Goal: Information Seeking & Learning: Learn about a topic

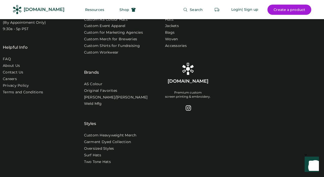
scroll to position [1797, 0]
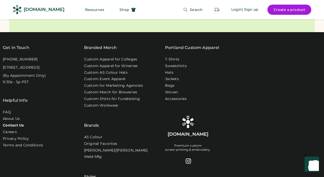
click at [17, 123] on link "Contact Us" at bounding box center [13, 125] width 21 height 5
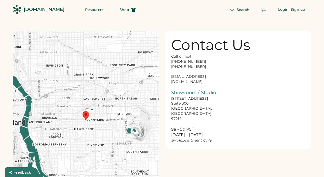
click at [199, 77] on div "Call or Text: [PHONE_NUMBER] [PHONE_NUMBER] [EMAIL_ADDRESS][DOMAIN_NAME] Showro…" at bounding box center [196, 98] width 51 height 89
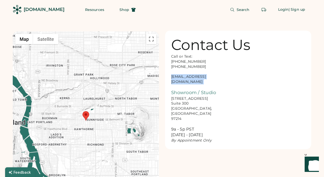
click at [199, 77] on div "Call or Text: [PHONE_NUMBER] [PHONE_NUMBER] [EMAIL_ADDRESS][DOMAIN_NAME] Showro…" at bounding box center [196, 98] width 51 height 89
copy div "[EMAIL_ADDRESS][DOMAIN_NAME]"
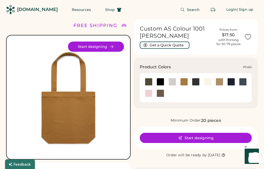
click at [229, 78] on div at bounding box center [231, 82] width 8 height 8
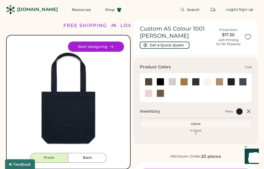
click at [195, 81] on div at bounding box center [196, 82] width 8 height 8
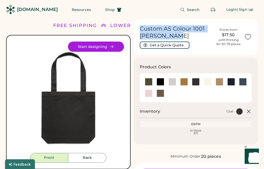
drag, startPoint x: 138, startPoint y: 30, endPoint x: 172, endPoint y: 35, distance: 34.0
click at [172, 35] on div "Custom AS Colour 1001 Carrie Tote Get a Quick Quote Prices from $17.50 with Pri…" at bounding box center [196, 37] width 124 height 36
copy h1 "Custom AS Colour 1001 Carrie Tote"
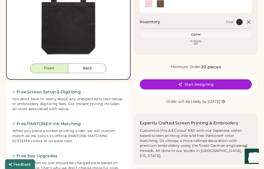
scroll to position [90, 0]
